Goal: Use online tool/utility: Utilize a website feature to perform a specific function

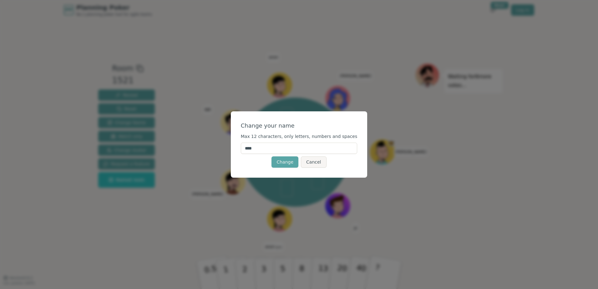
drag, startPoint x: 269, startPoint y: 148, endPoint x: 240, endPoint y: 147, distance: 28.2
click at [241, 147] on div "Change your name Max 12 characters, only letters, numbers and spaces **** Chang…" at bounding box center [299, 144] width 137 height 66
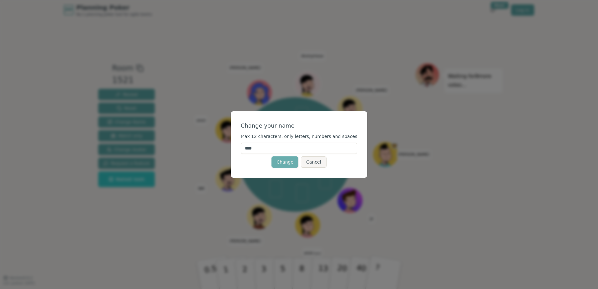
type input "****"
click at [287, 162] on button "Change" at bounding box center [285, 161] width 27 height 11
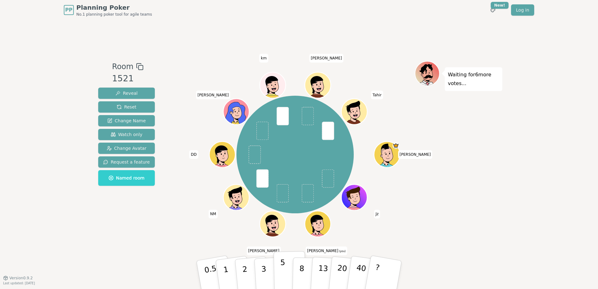
click at [283, 266] on p "5" at bounding box center [282, 275] width 5 height 34
click at [137, 147] on span "Change Avatar" at bounding box center [127, 148] width 40 height 6
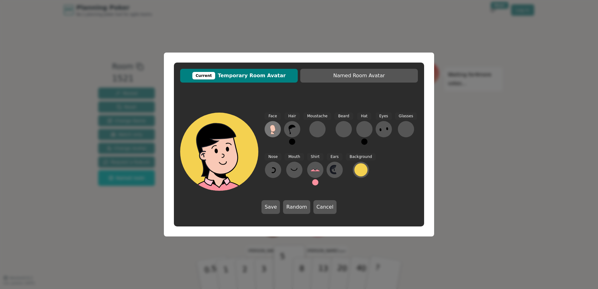
click at [271, 128] on icon at bounding box center [272, 128] width 5 height 7
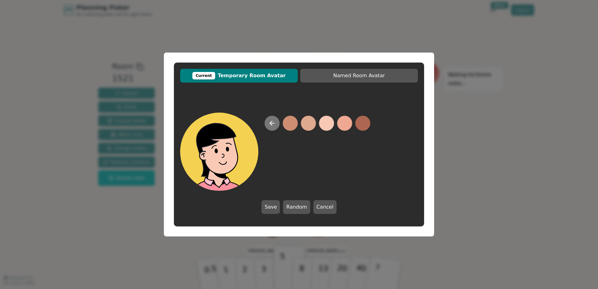
click at [271, 123] on icon at bounding box center [272, 123] width 4 height 0
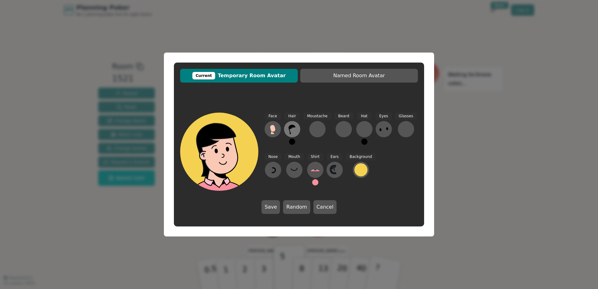
click at [292, 127] on icon at bounding box center [292, 129] width 7 height 9
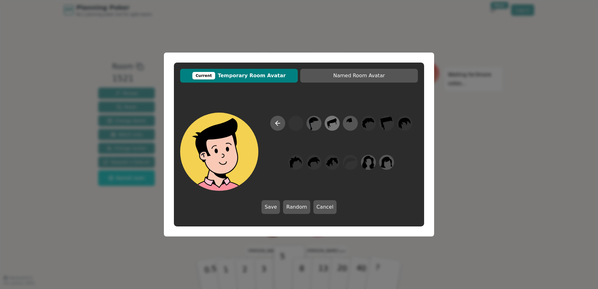
click at [334, 125] on icon at bounding box center [332, 123] width 12 height 14
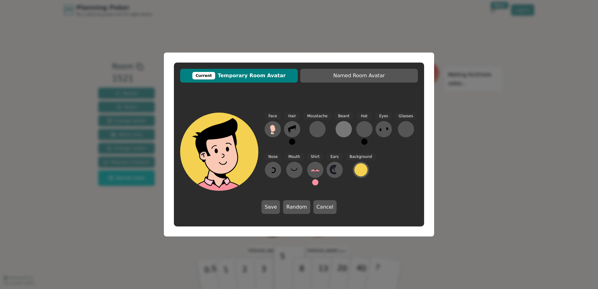
click at [341, 130] on div at bounding box center [344, 129] width 10 height 10
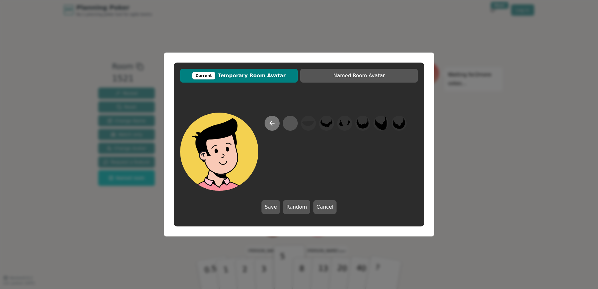
click at [273, 123] on icon at bounding box center [272, 123] width 4 height 0
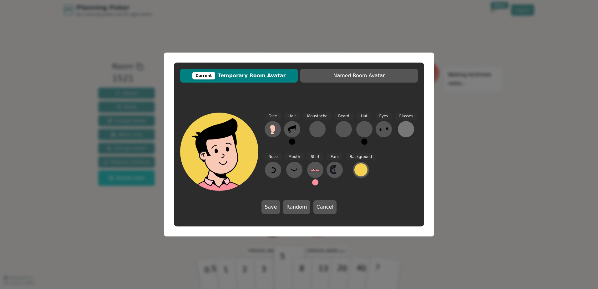
click at [403, 130] on div at bounding box center [406, 129] width 10 height 10
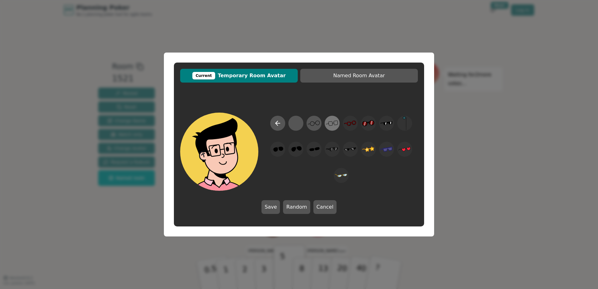
click at [336, 124] on icon at bounding box center [332, 123] width 12 height 14
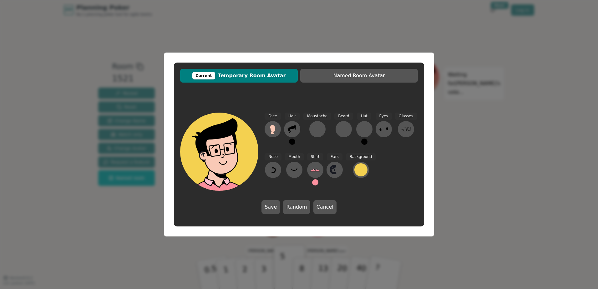
click at [290, 142] on button at bounding box center [292, 142] width 6 height 6
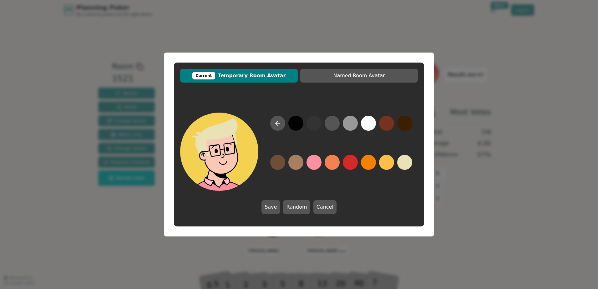
click at [404, 164] on button at bounding box center [404, 162] width 15 height 15
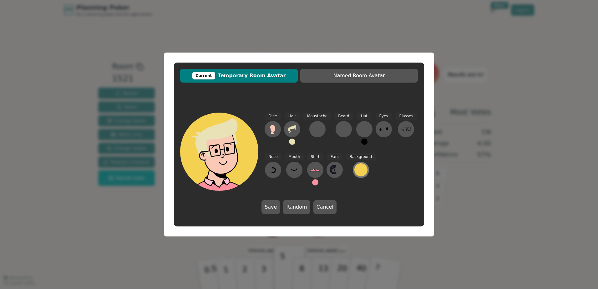
click at [358, 171] on div at bounding box center [361, 169] width 13 height 13
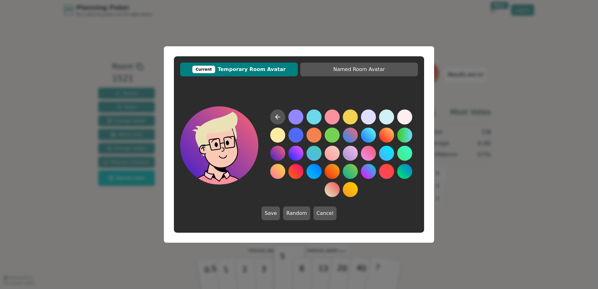
click at [278, 155] on button at bounding box center [277, 153] width 15 height 15
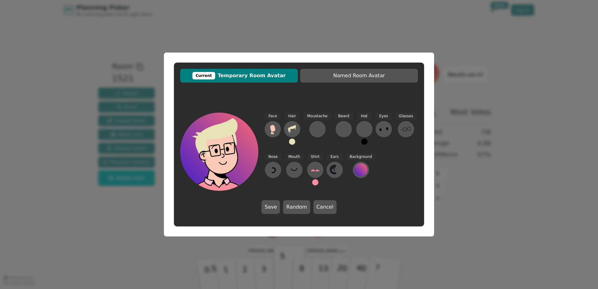
click at [314, 182] on button at bounding box center [315, 182] width 6 height 6
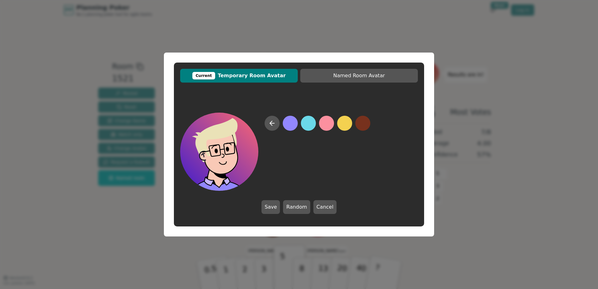
click at [291, 126] on button at bounding box center [290, 123] width 15 height 15
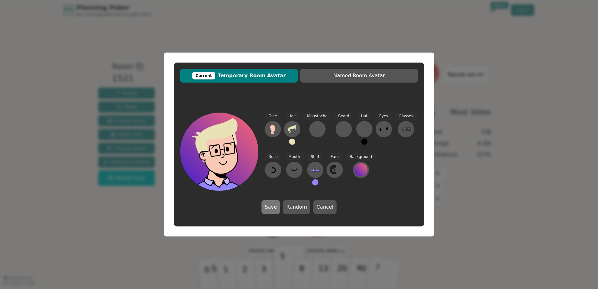
click at [273, 207] on button "Save" at bounding box center [271, 207] width 18 height 14
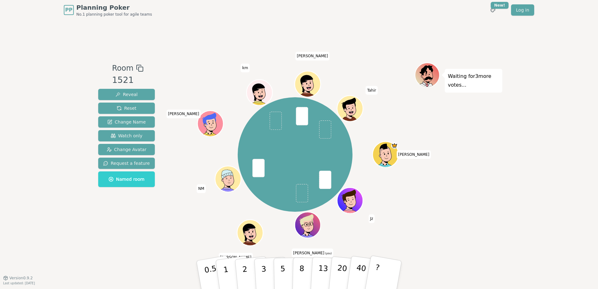
click at [446, 213] on div "Waiting for 3 more votes..." at bounding box center [459, 149] width 88 height 173
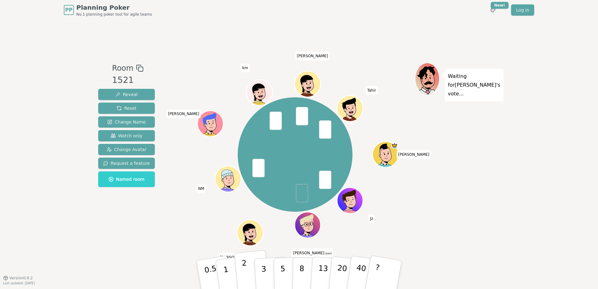
click at [246, 269] on p "2" at bounding box center [246, 276] width 8 height 34
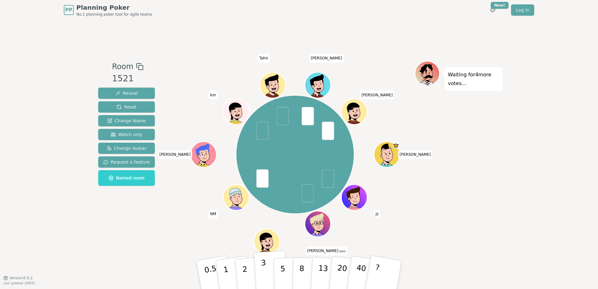
click at [265, 269] on p "3" at bounding box center [264, 275] width 7 height 34
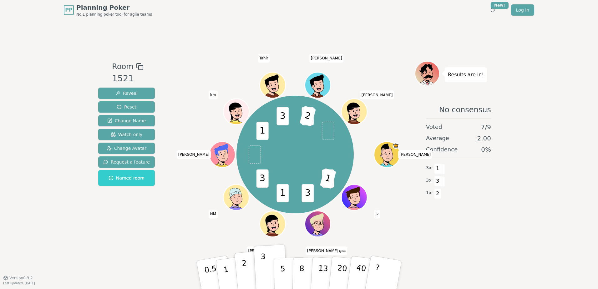
click at [246, 270] on p "2" at bounding box center [246, 276] width 8 height 34
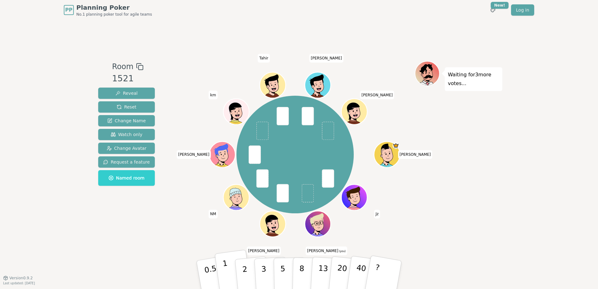
click at [228, 276] on button "1" at bounding box center [233, 275] width 37 height 51
